Goal: Task Accomplishment & Management: Use online tool/utility

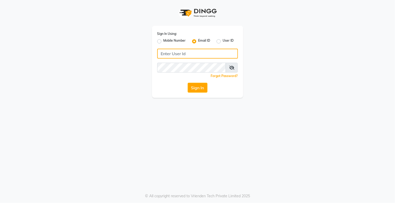
click at [173, 51] on input "Username" at bounding box center [197, 54] width 81 height 10
type input "[EMAIL_ADDRESS][DOMAIN_NAME]"
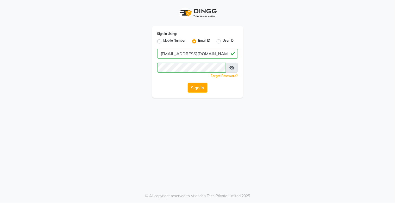
click at [189, 82] on div "Sign In Using: Mobile Number Email ID User ID [EMAIL_ADDRESS][DOMAIN_NAME] Reme…" at bounding box center [197, 62] width 91 height 72
click at [193, 85] on button "Sign In" at bounding box center [198, 88] width 20 height 10
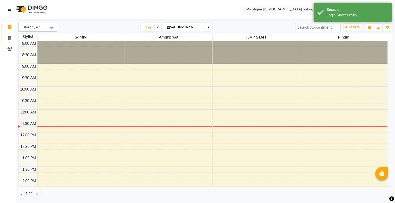
click at [9, 38] on icon at bounding box center [9, 38] width 3 height 4
select select "7457"
select select "service"
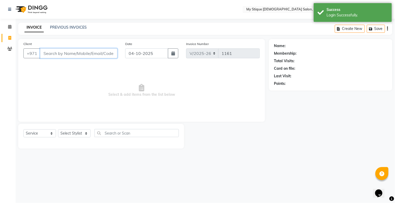
click at [83, 52] on input "Client" at bounding box center [78, 53] width 77 height 10
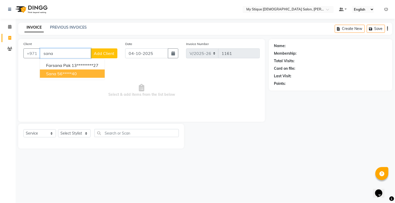
click at [66, 72] on ngb-highlight "56*****40" at bounding box center [67, 73] width 20 height 5
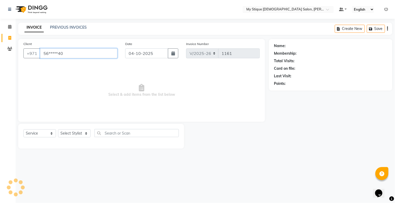
type input "56*****40"
click at [65, 54] on input "56*****40" at bounding box center [78, 53] width 77 height 10
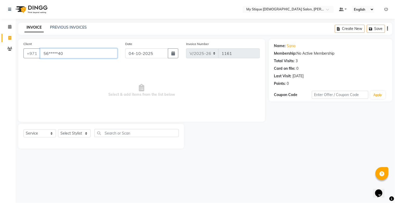
drag, startPoint x: 63, startPoint y: 54, endPoint x: 45, endPoint y: 57, distance: 18.9
click at [45, 57] on input "56*****40" at bounding box center [78, 53] width 77 height 10
click at [54, 56] on input "56*****40" at bounding box center [78, 53] width 77 height 10
click at [66, 56] on input "56*****40" at bounding box center [78, 53] width 77 height 10
click at [65, 53] on input "56*****40" at bounding box center [78, 53] width 77 height 10
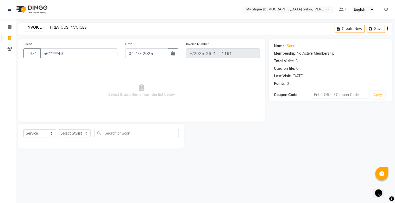
click at [71, 26] on link "PREVIOUS INVOICES" at bounding box center [68, 27] width 37 height 5
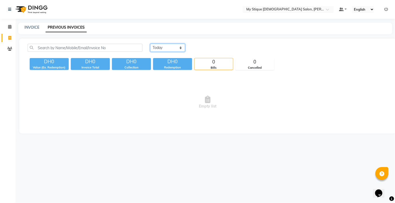
drag, startPoint x: 177, startPoint y: 44, endPoint x: 176, endPoint y: 48, distance: 3.4
click at [177, 44] on select "[DATE] [DATE] Custom Range" at bounding box center [167, 48] width 35 height 8
select select "range"
click at [150, 44] on select "[DATE] [DATE] Custom Range" at bounding box center [167, 48] width 35 height 8
click at [212, 51] on input "04-10-2025" at bounding box center [210, 47] width 36 height 7
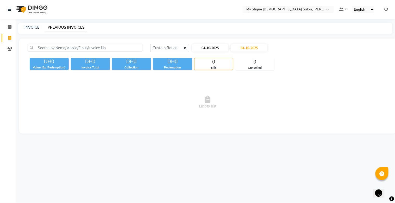
select select "10"
select select "2025"
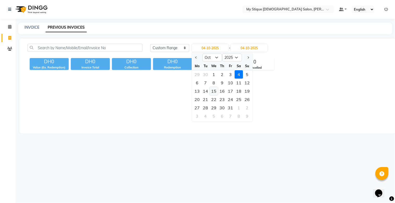
click at [215, 90] on div "15" at bounding box center [214, 91] width 8 height 8
type input "[DATE]"
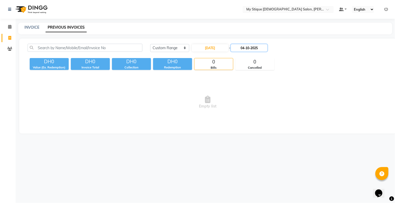
click at [248, 48] on input "04-10-2025" at bounding box center [249, 47] width 36 height 7
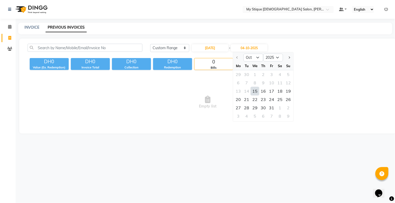
click at [254, 91] on div "15" at bounding box center [255, 91] width 8 height 8
type input "[DATE]"
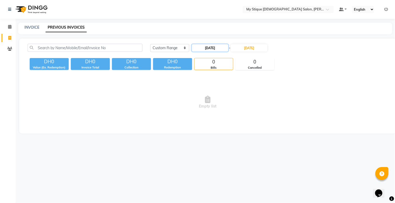
click at [207, 49] on input "[DATE]" at bounding box center [210, 47] width 36 height 7
select select "10"
select select "2025"
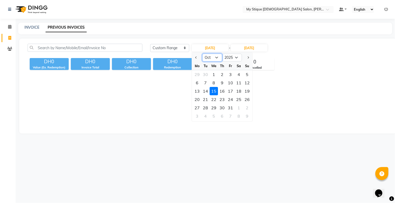
click at [217, 58] on select "Jan Feb Mar Apr May Jun [DATE] Aug Sep Oct Nov Dec" at bounding box center [213, 58] width 20 height 8
select select "9"
click at [203, 54] on select "Jan Feb Mar Apr May Jun [DATE] Aug Sep Oct Nov Dec" at bounding box center [213, 58] width 20 height 8
click at [248, 43] on div "[DATE] [DATE] Custom Range [DATE] Jan Feb Mar Apr May Jun [DATE] Aug Sep Oct No…" at bounding box center [207, 86] width 377 height 95
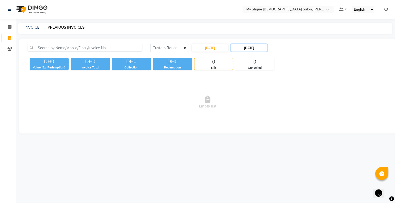
click at [249, 48] on input "[DATE]" at bounding box center [249, 47] width 36 height 7
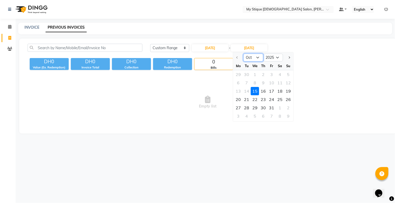
click at [256, 58] on select "Oct Nov Dec" at bounding box center [254, 58] width 20 height 8
click at [209, 46] on input "[DATE]" at bounding box center [210, 47] width 36 height 7
select select "10"
select select "2025"
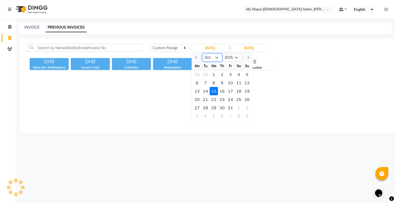
click at [211, 60] on select "Jan Feb Mar Apr May Jun [DATE] Aug Sep Oct Nov Dec" at bounding box center [213, 58] width 20 height 8
select select "9"
click at [203, 54] on select "Jan Feb Mar Apr May Jun [DATE] Aug Sep Oct Nov Dec" at bounding box center [213, 58] width 20 height 8
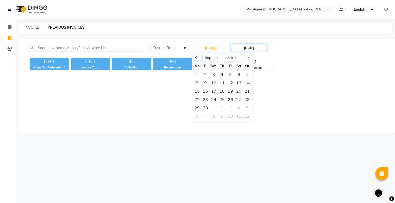
click at [251, 49] on input "[DATE]" at bounding box center [249, 47] width 36 height 7
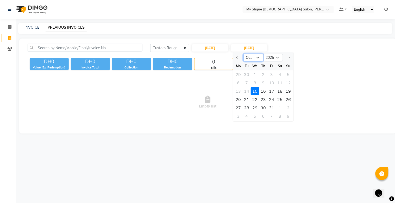
click at [256, 57] on select "Oct Nov Dec" at bounding box center [254, 58] width 20 height 8
click at [222, 63] on div "0" at bounding box center [214, 61] width 39 height 7
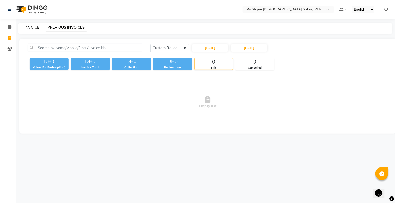
click at [33, 27] on link "INVOICE" at bounding box center [31, 27] width 15 height 5
select select "service"
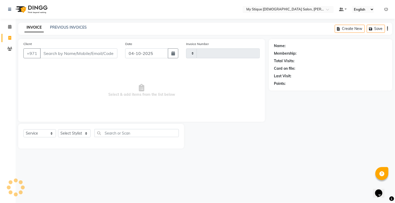
type input "1161"
select select "7457"
click at [57, 27] on link "PREVIOUS INVOICES" at bounding box center [68, 27] width 37 height 5
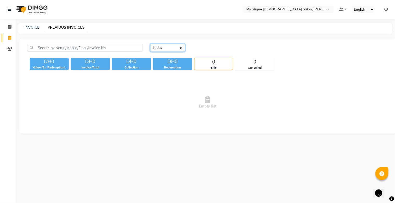
click at [178, 47] on select "[DATE] [DATE] Custom Range" at bounding box center [167, 48] width 35 height 8
select select "[DATE]"
click at [150, 44] on select "[DATE] [DATE] Custom Range" at bounding box center [167, 48] width 35 height 8
click at [34, 24] on div "INVOICE PREVIOUS INVOICES" at bounding box center [205, 29] width 374 height 12
click at [35, 27] on link "INVOICE" at bounding box center [31, 27] width 15 height 5
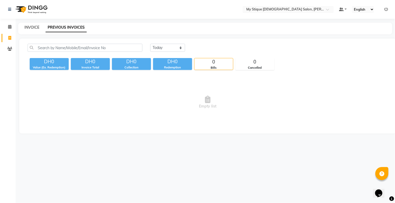
select select "service"
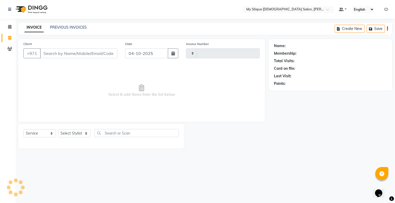
type input "1161"
select select "7457"
click at [80, 29] on link "PREVIOUS INVOICES" at bounding box center [68, 27] width 37 height 5
